Goal: Information Seeking & Learning: Learn about a topic

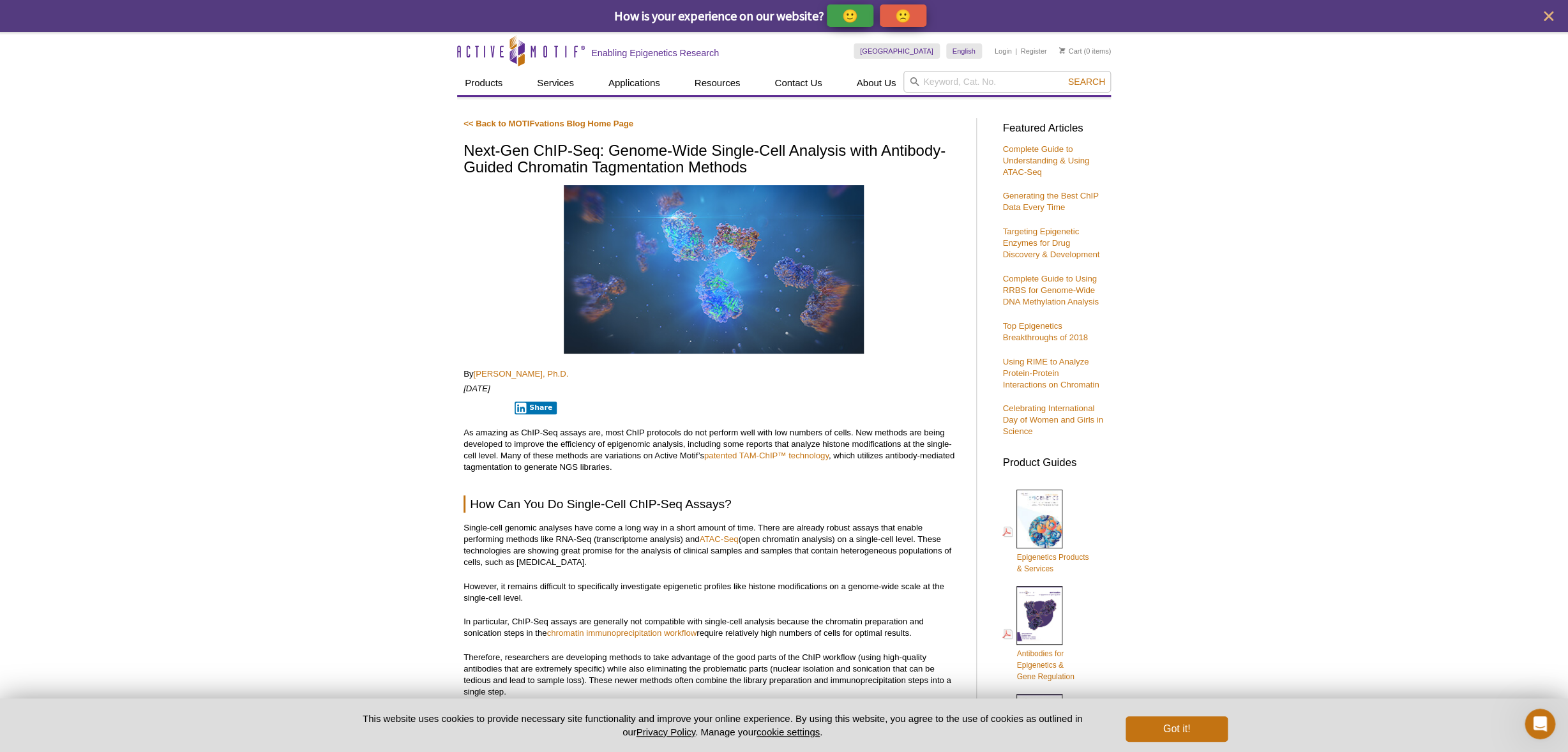
click at [1197, 729] on button "Got it!" at bounding box center [1176, 729] width 103 height 25
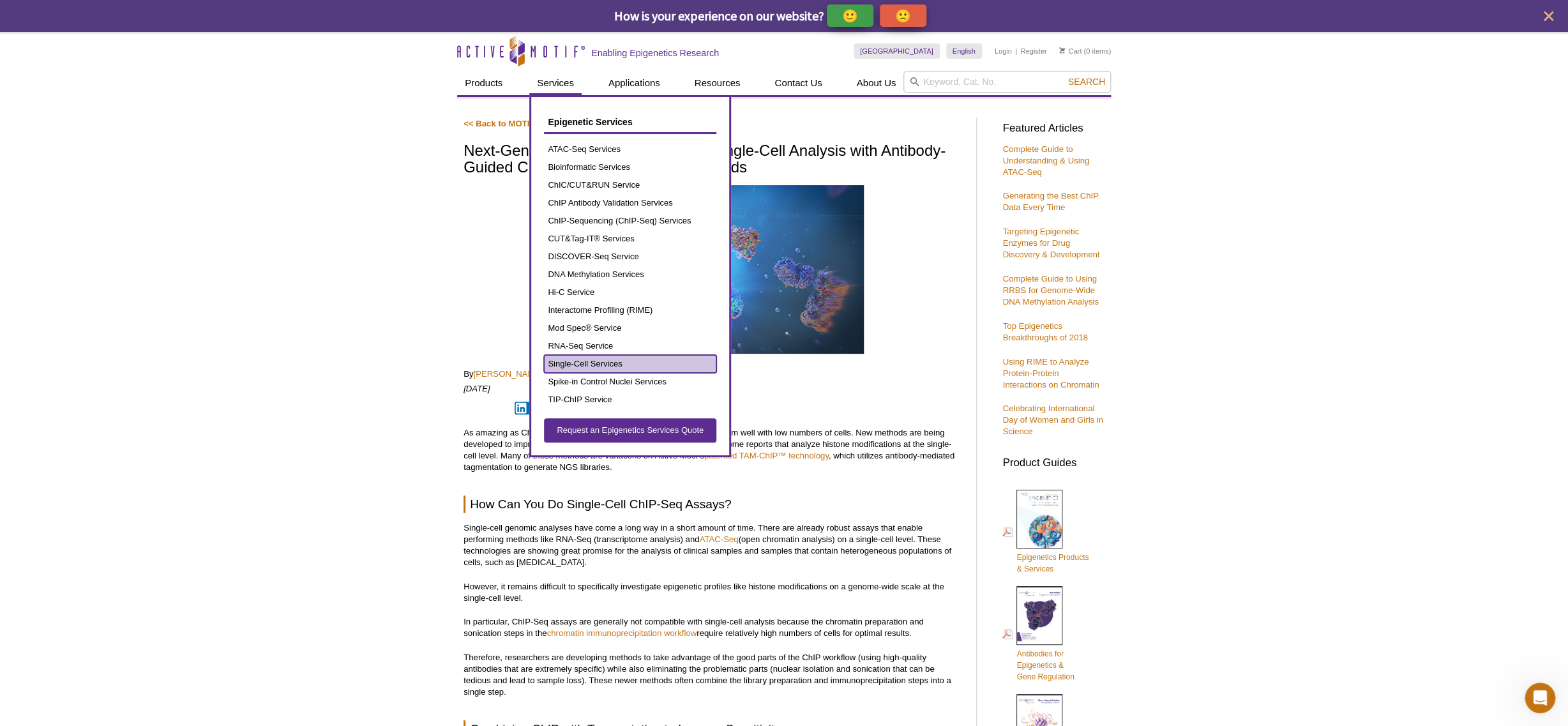
click at [606, 366] on link "Single-Cell Services" at bounding box center [630, 364] width 172 height 18
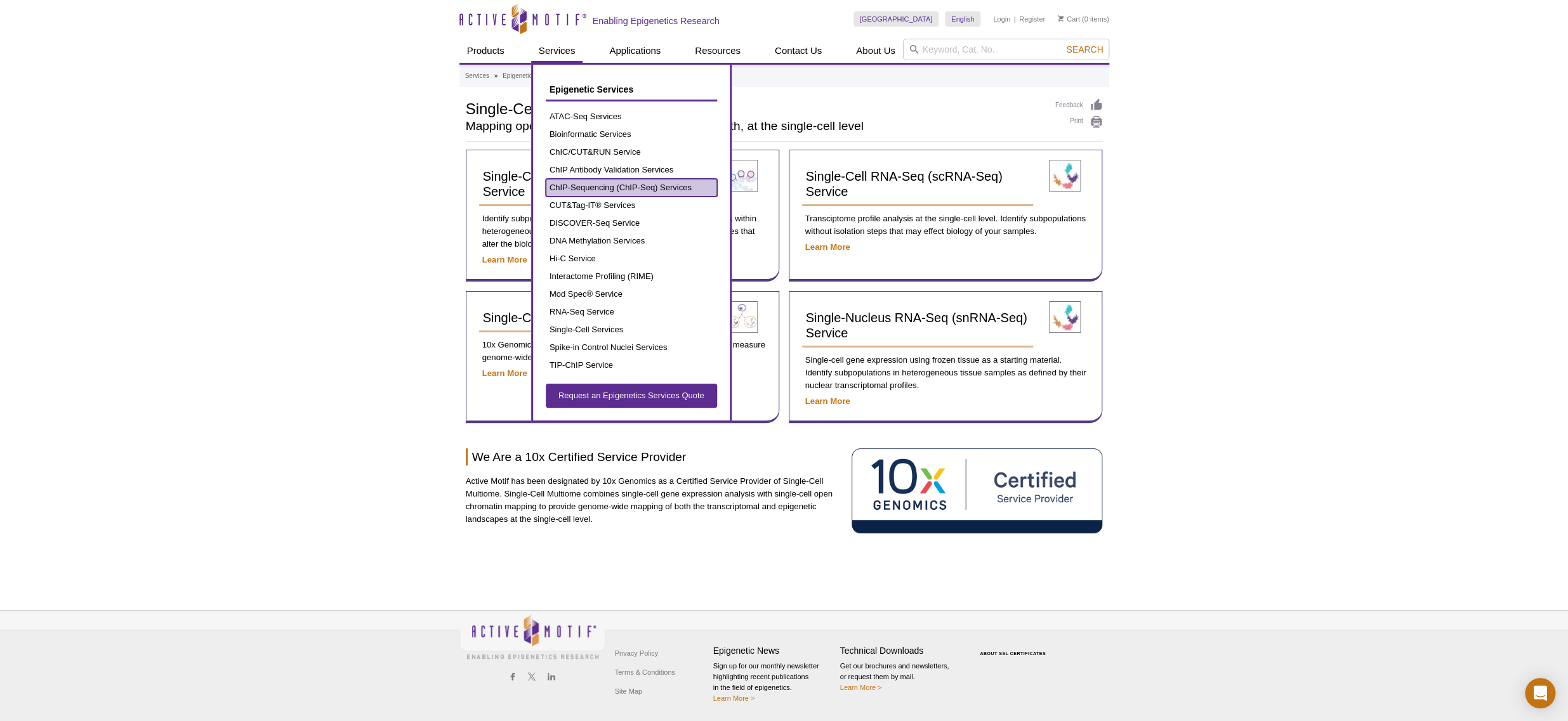
click at [605, 187] on link "ChIP-Sequencing (ChIP-Seq) Services" at bounding box center [631, 187] width 171 height 18
